Goal: Task Accomplishment & Management: Use online tool/utility

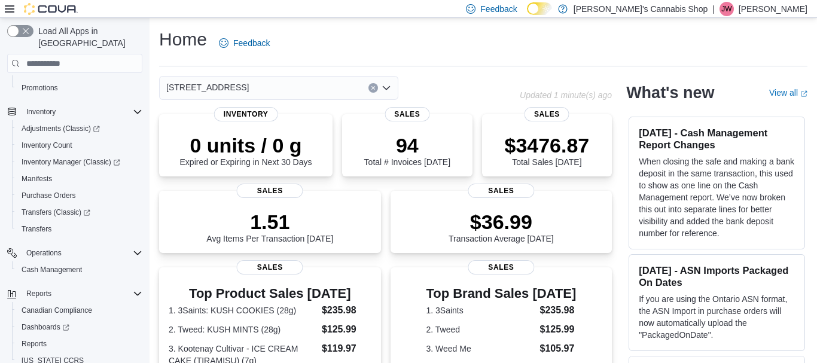
scroll to position [200, 0]
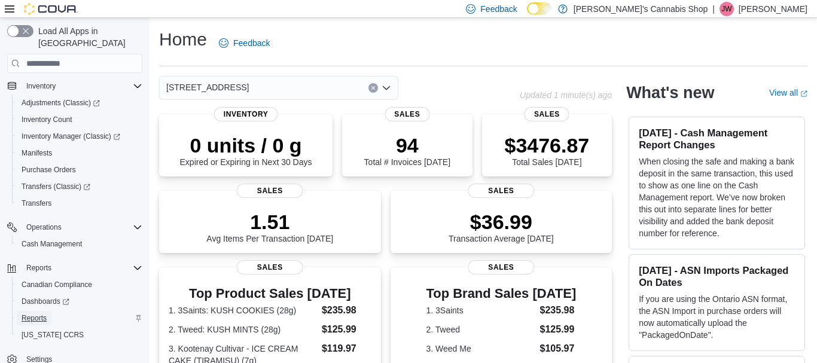
click at [33, 311] on span "Reports" at bounding box center [34, 318] width 25 height 14
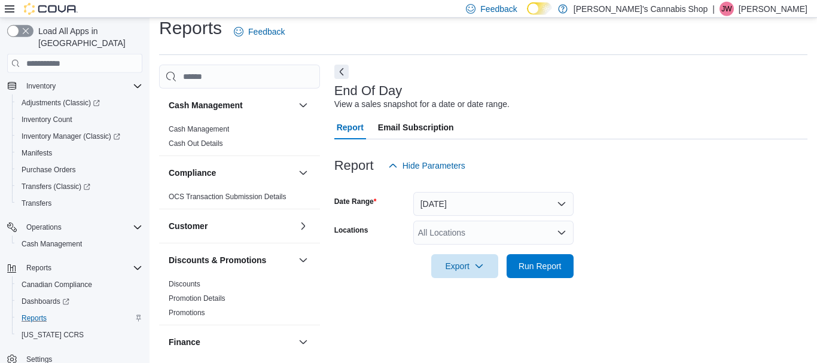
scroll to position [19, 0]
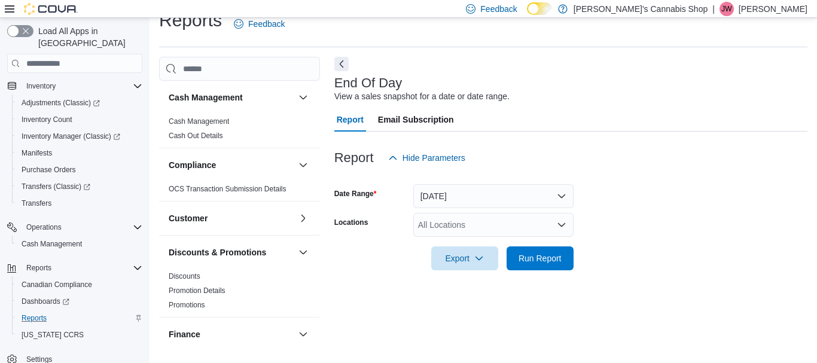
click at [444, 235] on div "All Locations" at bounding box center [493, 225] width 160 height 24
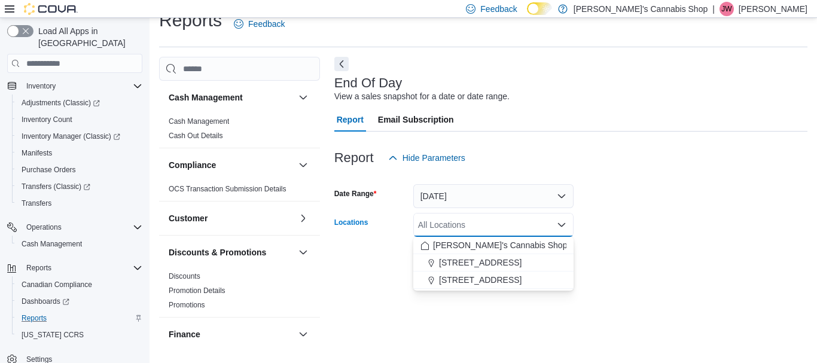
click at [454, 228] on div "All Locations Combo box. Selected. Combo box input. All Locations. Type some te…" at bounding box center [493, 225] width 160 height 24
click at [453, 279] on span "[STREET_ADDRESS]" at bounding box center [480, 280] width 83 height 12
click at [627, 220] on form "Date Range [DATE] Locations [STREET_ADDRESS] Combo box. Selected. [STREET_ADDRE…" at bounding box center [570, 220] width 473 height 100
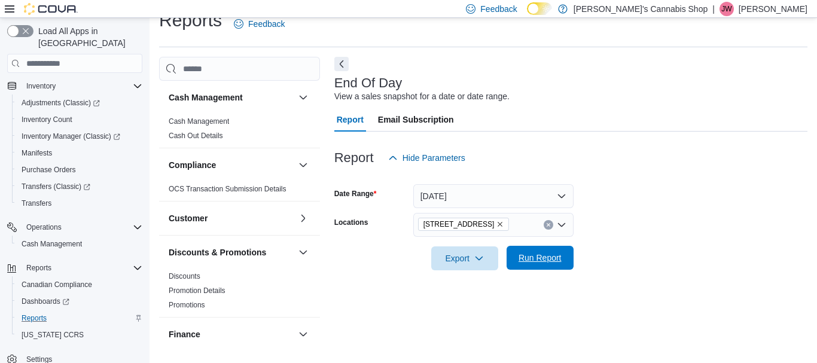
click at [534, 256] on span "Run Report" at bounding box center [539, 258] width 43 height 12
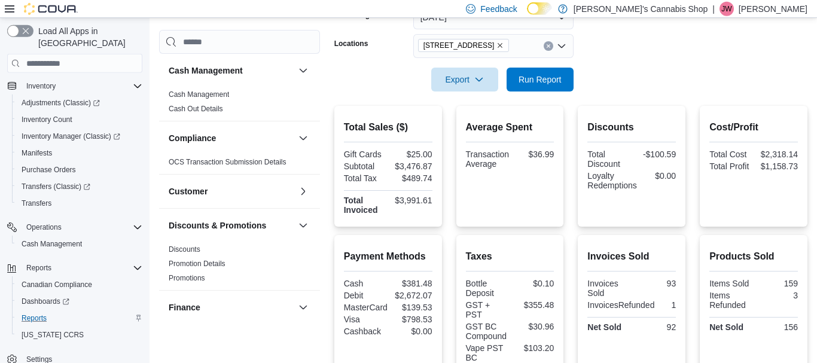
scroll to position [202, 0]
